Goal: Find specific page/section: Find specific page/section

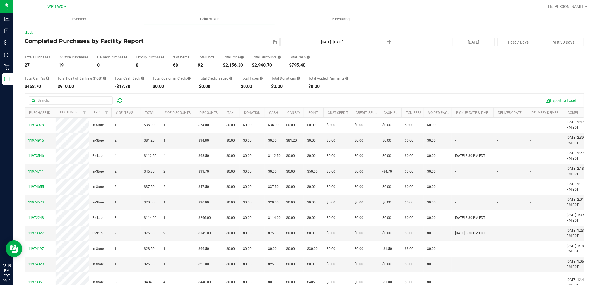
click at [291, 92] on div "Back Completed Purchases by Facility Report [DATE] [DATE] - [DATE] [DATE] [DATE…" at bounding box center [304, 170] width 559 height 280
click at [146, 96] on div "Export to Excel" at bounding box center [353, 100] width 451 height 9
click at [146, 98] on div "Export to Excel" at bounding box center [353, 100] width 451 height 9
click at [426, 81] on div "Total CanPay $468.70 Total Point of Banking (POB) $910.00 Total Cash Back -$17.…" at bounding box center [304, 78] width 559 height 21
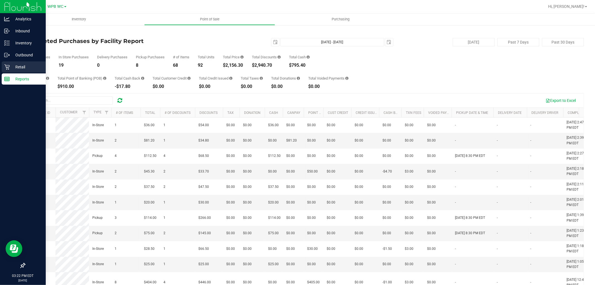
click at [30, 63] on div "Retail" at bounding box center [24, 66] width 44 height 11
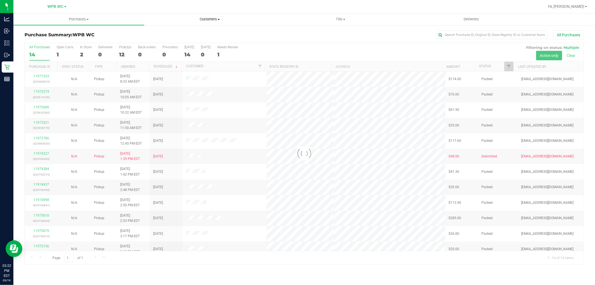
click at [212, 18] on span "Customers" at bounding box center [210, 19] width 130 height 5
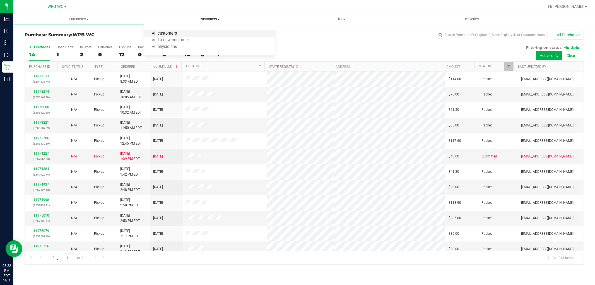
click at [181, 31] on span "All customers" at bounding box center [164, 33] width 40 height 5
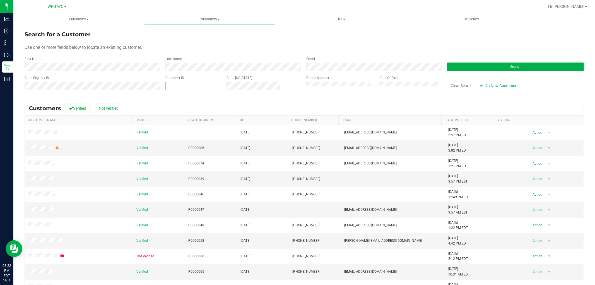
click at [178, 86] on span at bounding box center [193, 86] width 57 height 8
paste input "404872"
type input "404872"
click at [487, 68] on button "Search" at bounding box center [515, 66] width 137 height 8
